Goal: Obtain resource: Download file/media

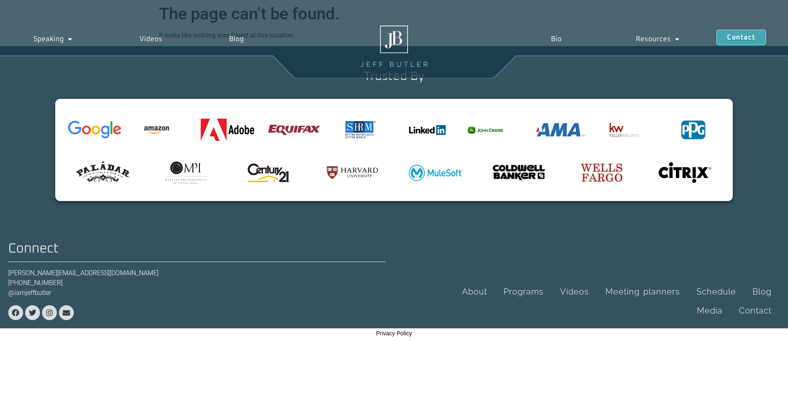
click at [308, 62] on div at bounding box center [394, 39] width 216 height 55
click at [401, 56] on img at bounding box center [393, 46] width 67 height 41
click at [386, 47] on img at bounding box center [393, 46] width 67 height 41
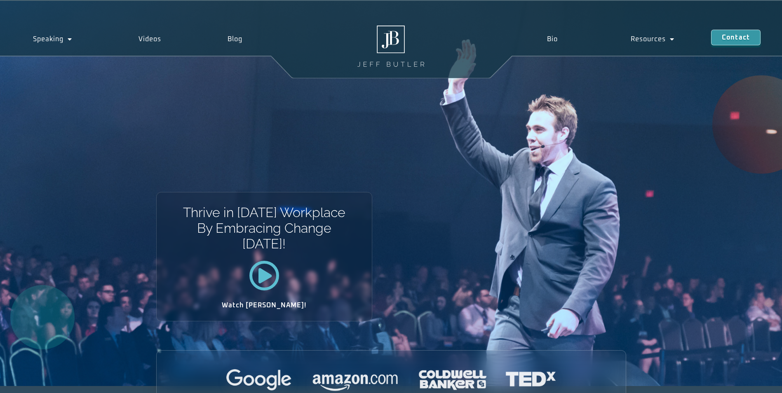
click at [553, 40] on link "Bio" at bounding box center [552, 39] width 84 height 19
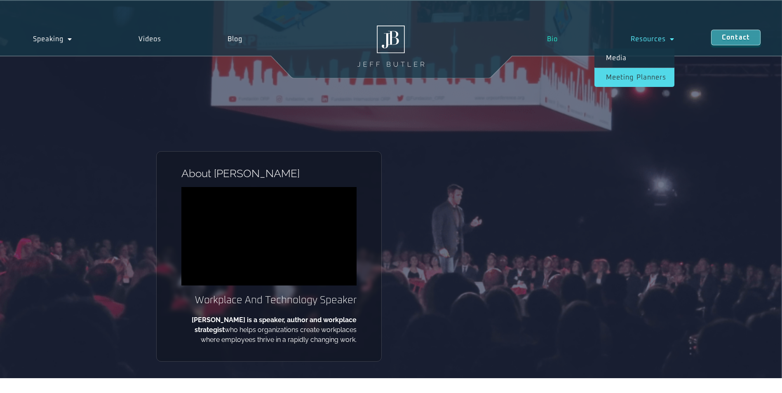
click at [657, 74] on link "Meeting planners" at bounding box center [634, 77] width 80 height 19
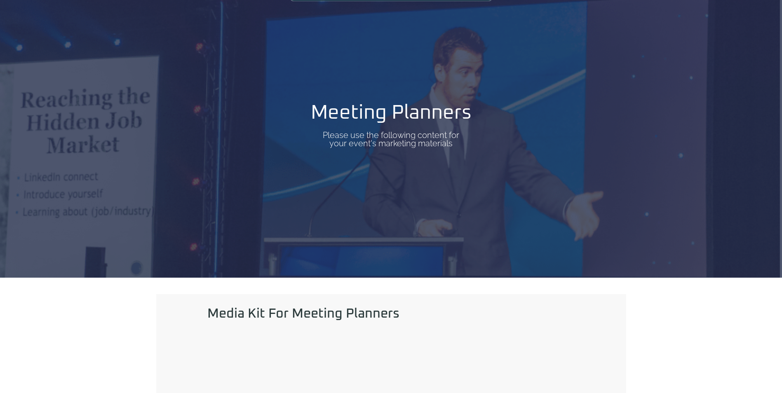
scroll to position [247, 0]
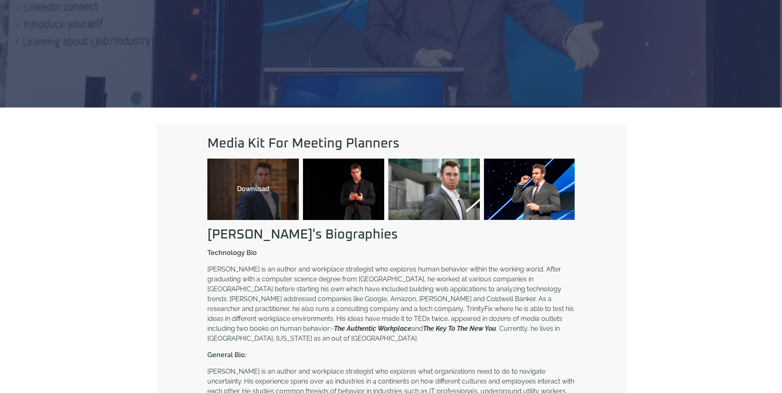
click at [274, 195] on div "Download" at bounding box center [252, 189] width 91 height 61
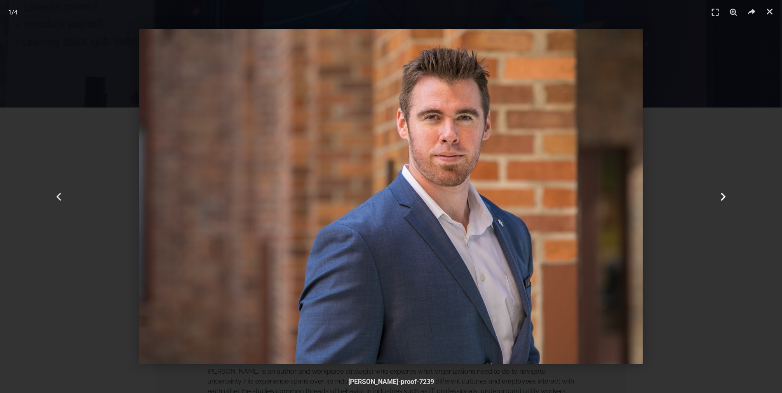
click at [727, 200] on icon "Next slide" at bounding box center [723, 197] width 10 height 10
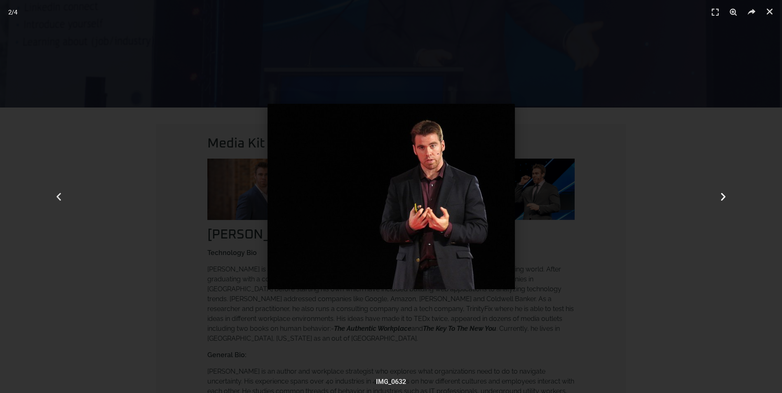
click at [727, 200] on icon "Next slide" at bounding box center [723, 197] width 10 height 10
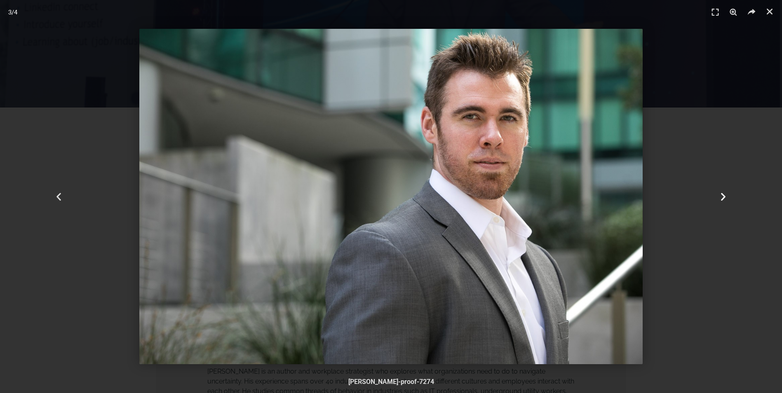
click at [727, 200] on icon "Next slide" at bounding box center [723, 197] width 10 height 10
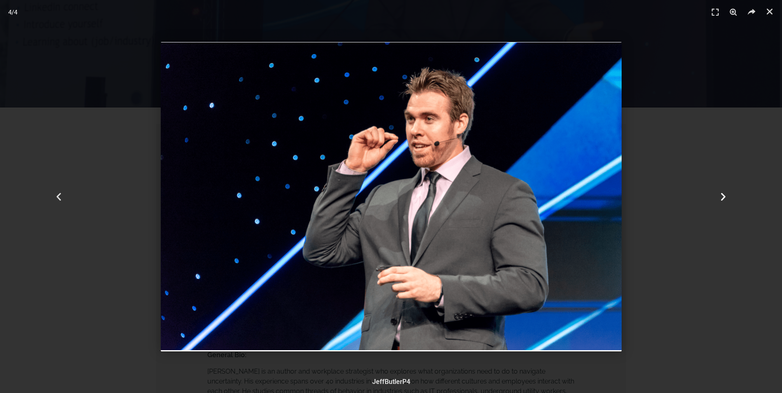
click at [727, 200] on icon "Next slide" at bounding box center [723, 197] width 10 height 10
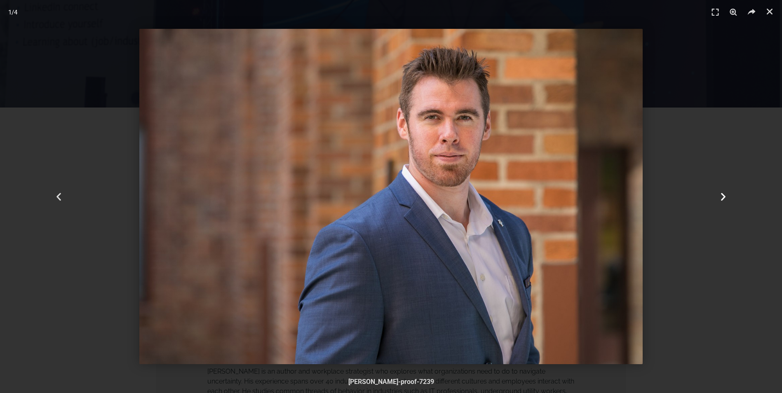
click at [727, 200] on icon "Next slide" at bounding box center [723, 197] width 10 height 10
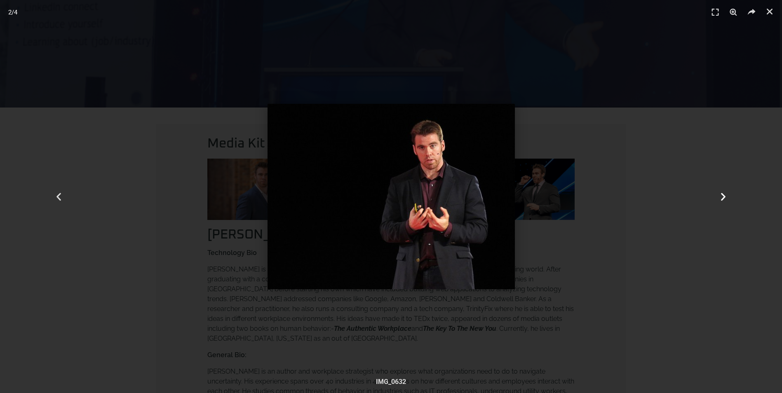
click at [686, 196] on div "Next" at bounding box center [722, 196] width 117 height 393
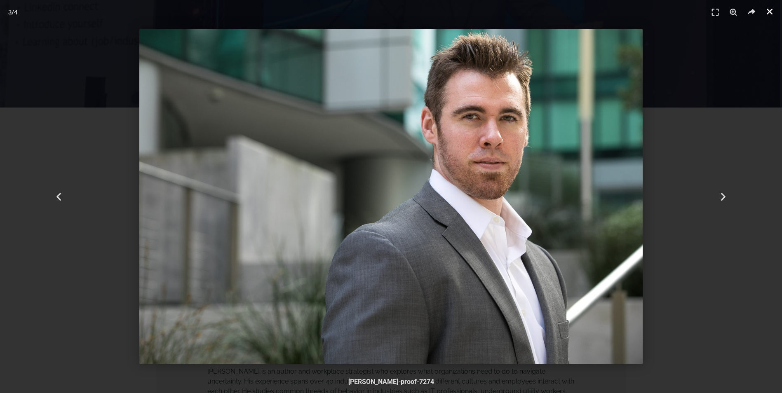
click at [767, 15] on icon "Close (Esc)" at bounding box center [769, 11] width 8 height 8
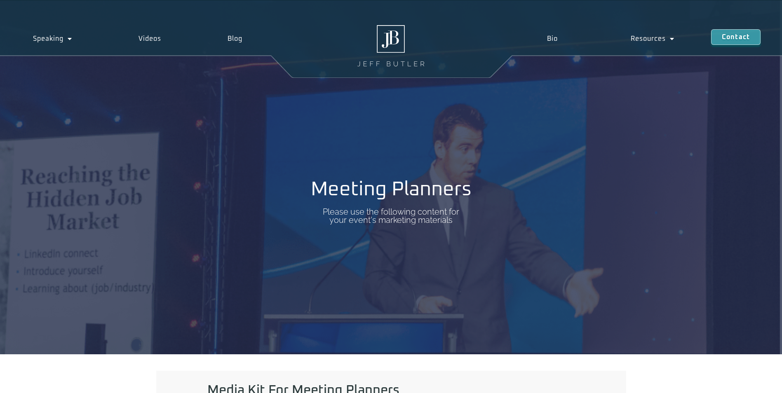
scroll to position [0, 0]
click at [50, 39] on link "Speaking" at bounding box center [52, 39] width 105 height 19
